Goal: Submit feedback/report problem

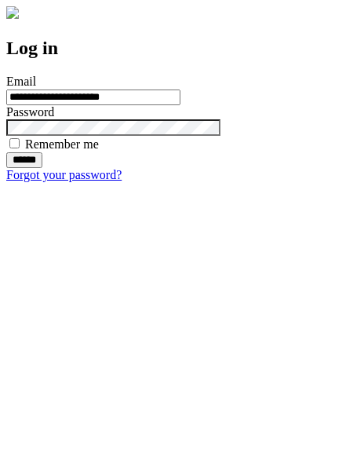
click at [42, 168] on input "******" at bounding box center [24, 160] width 36 height 16
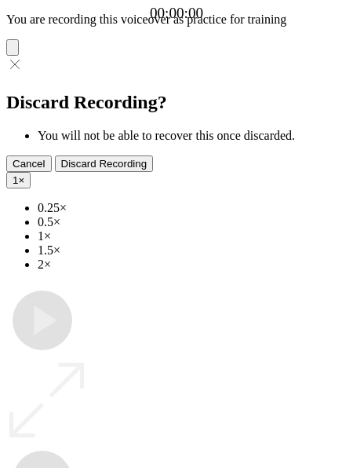
type input "**********"
